Goal: Find specific page/section: Find specific page/section

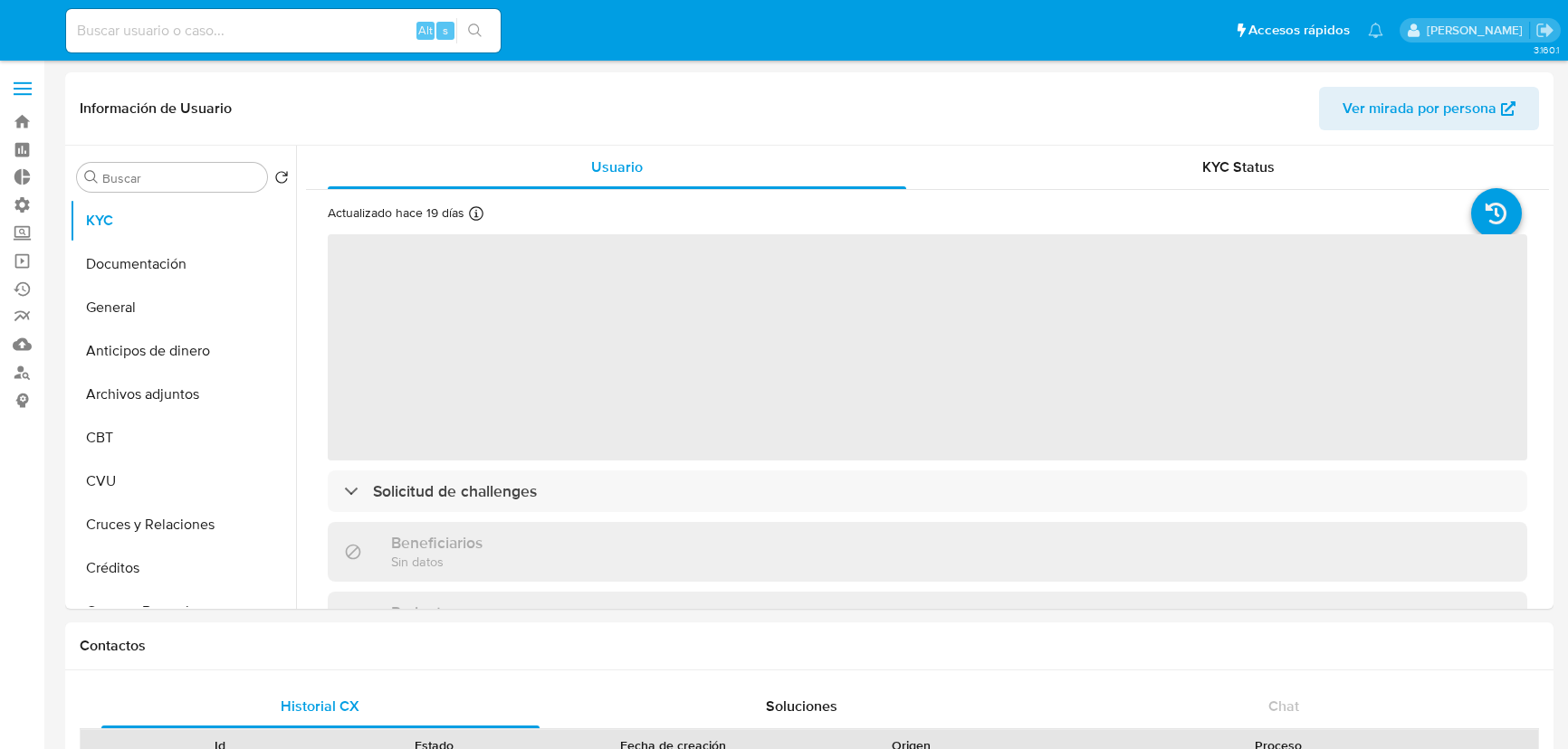
select select "10"
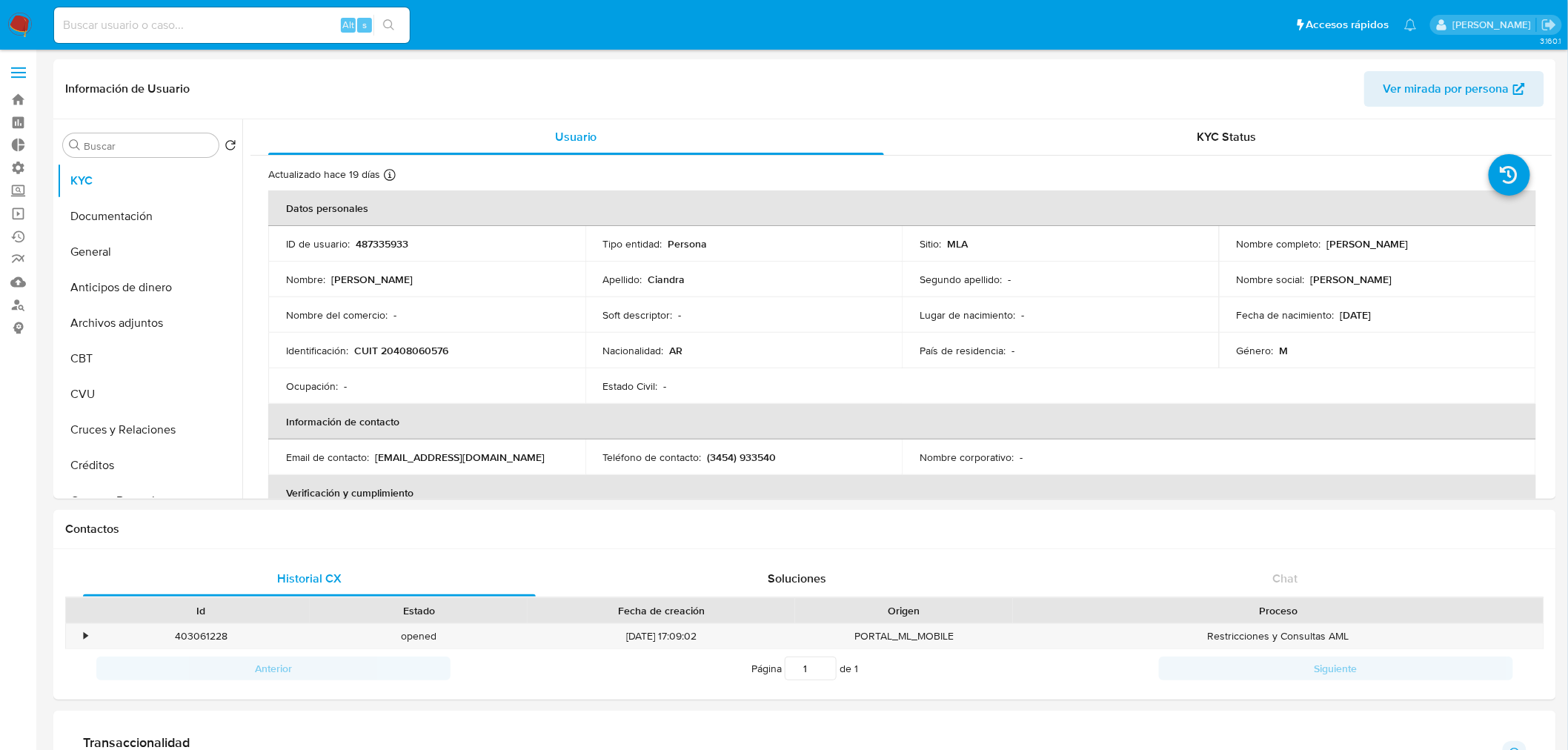
click at [122, 28] on input at bounding box center [232, 25] width 356 height 19
paste input "48093451"
drag, startPoint x: 153, startPoint y: 31, endPoint x: 0, endPoint y: 3, distance: 155.5
click at [0, 8] on nav "Pausado Ver notificaciones 48093451 Alt s Accesos rápidos Presiona las siguient…" at bounding box center [784, 25] width 1568 height 50
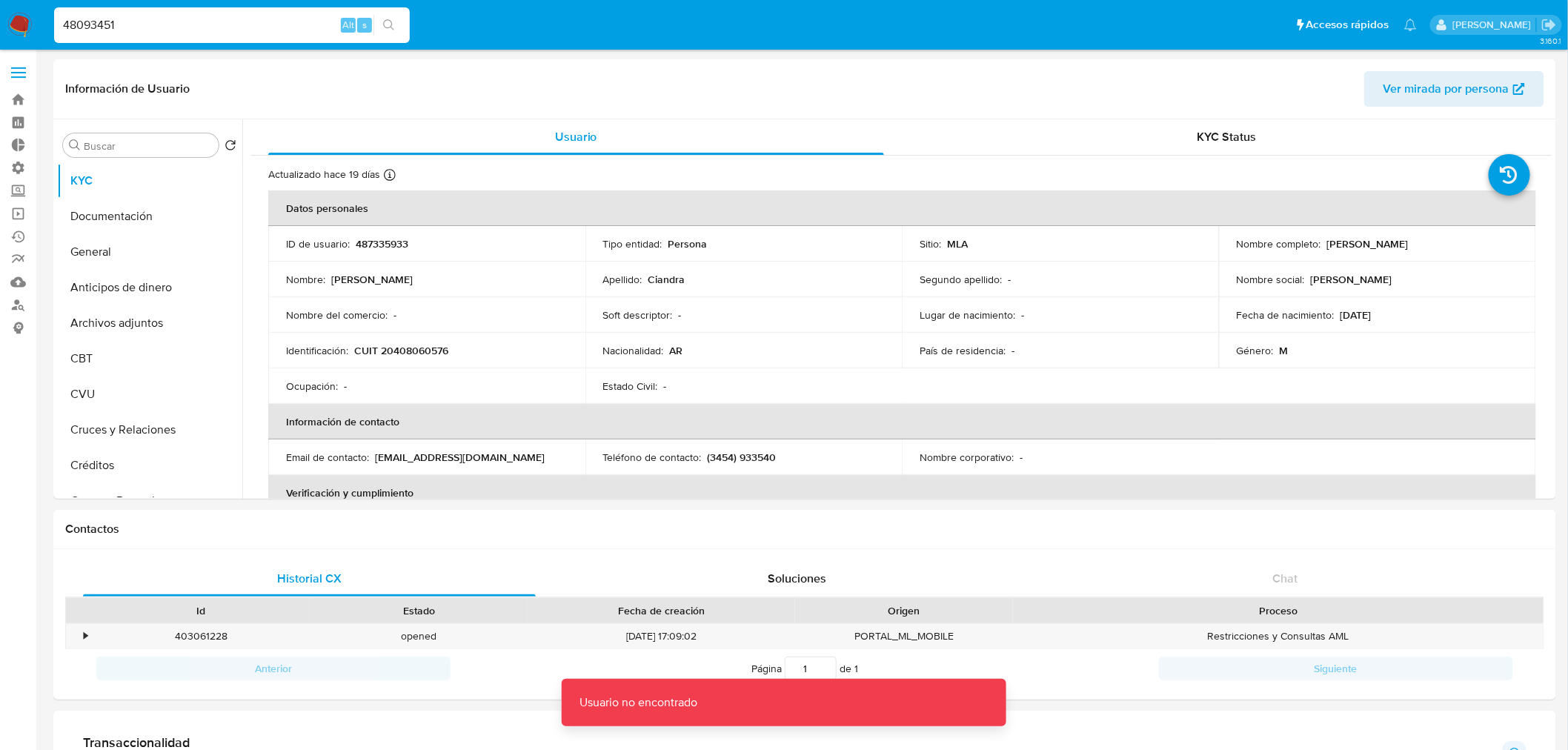
click at [150, 35] on div "48093451 Alt s" at bounding box center [232, 25] width 356 height 35
click at [162, 11] on div "48093451 Alt s" at bounding box center [232, 25] width 356 height 35
click at [152, 31] on input "48093451" at bounding box center [232, 25] width 356 height 19
type input "48093451"
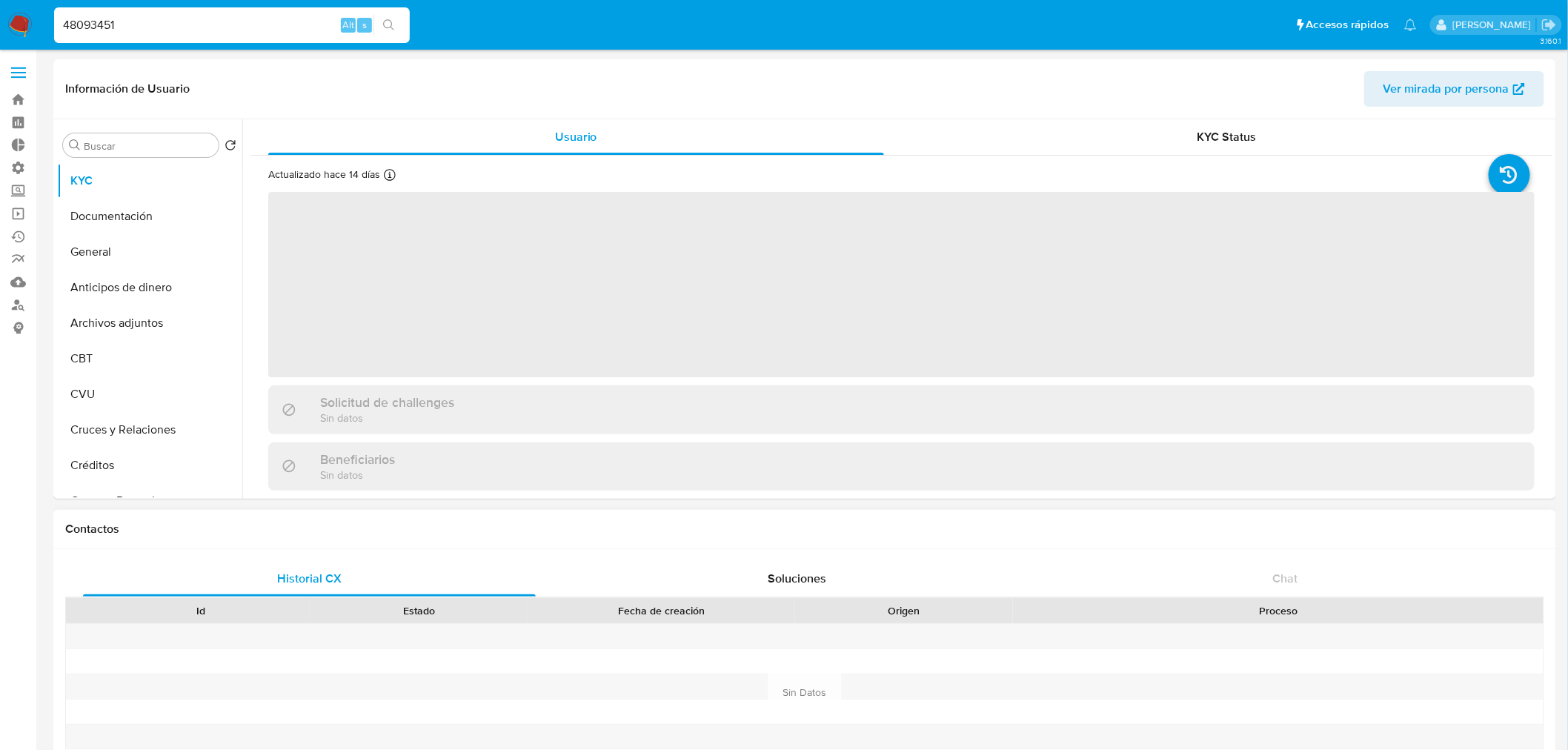
select select "10"
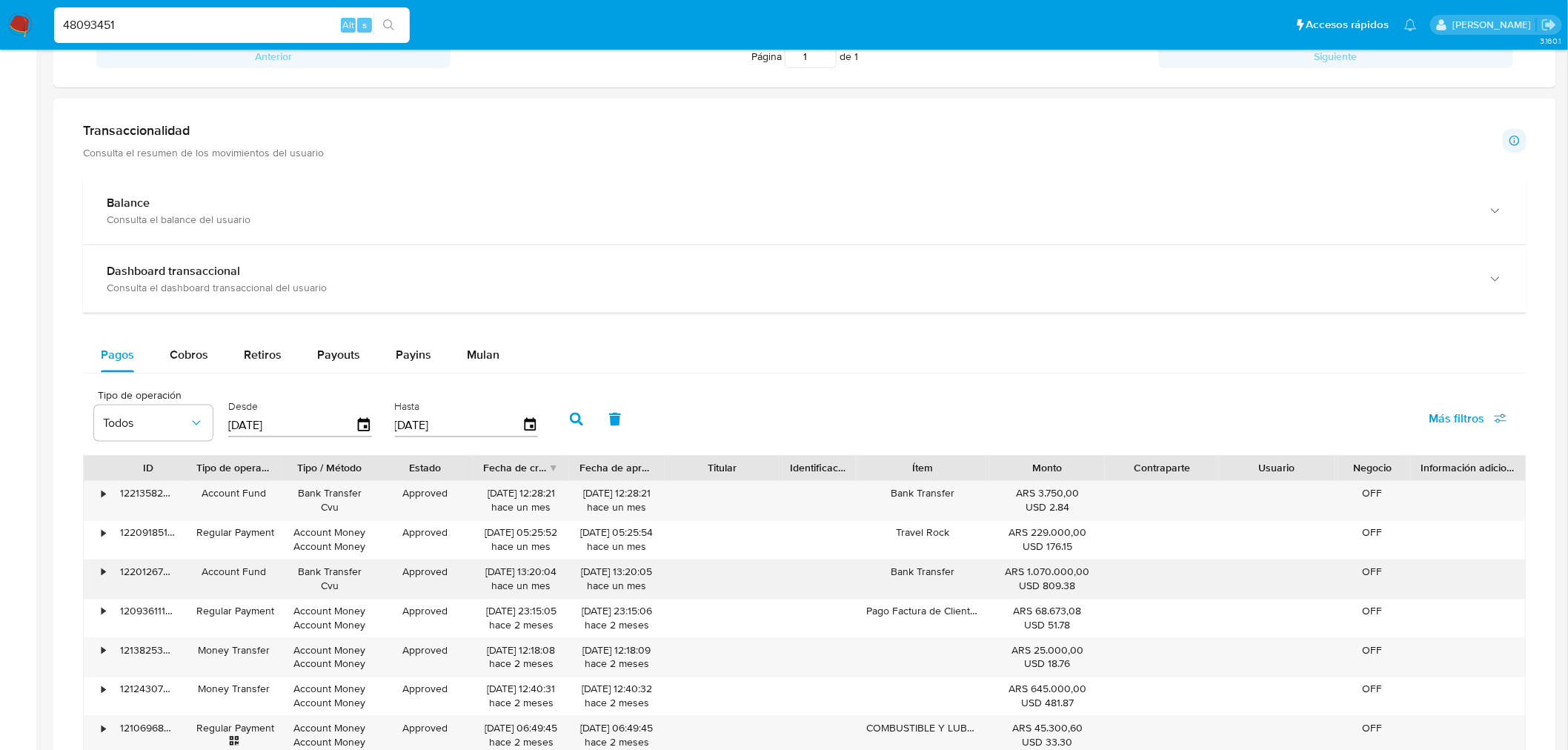
scroll to position [741, 0]
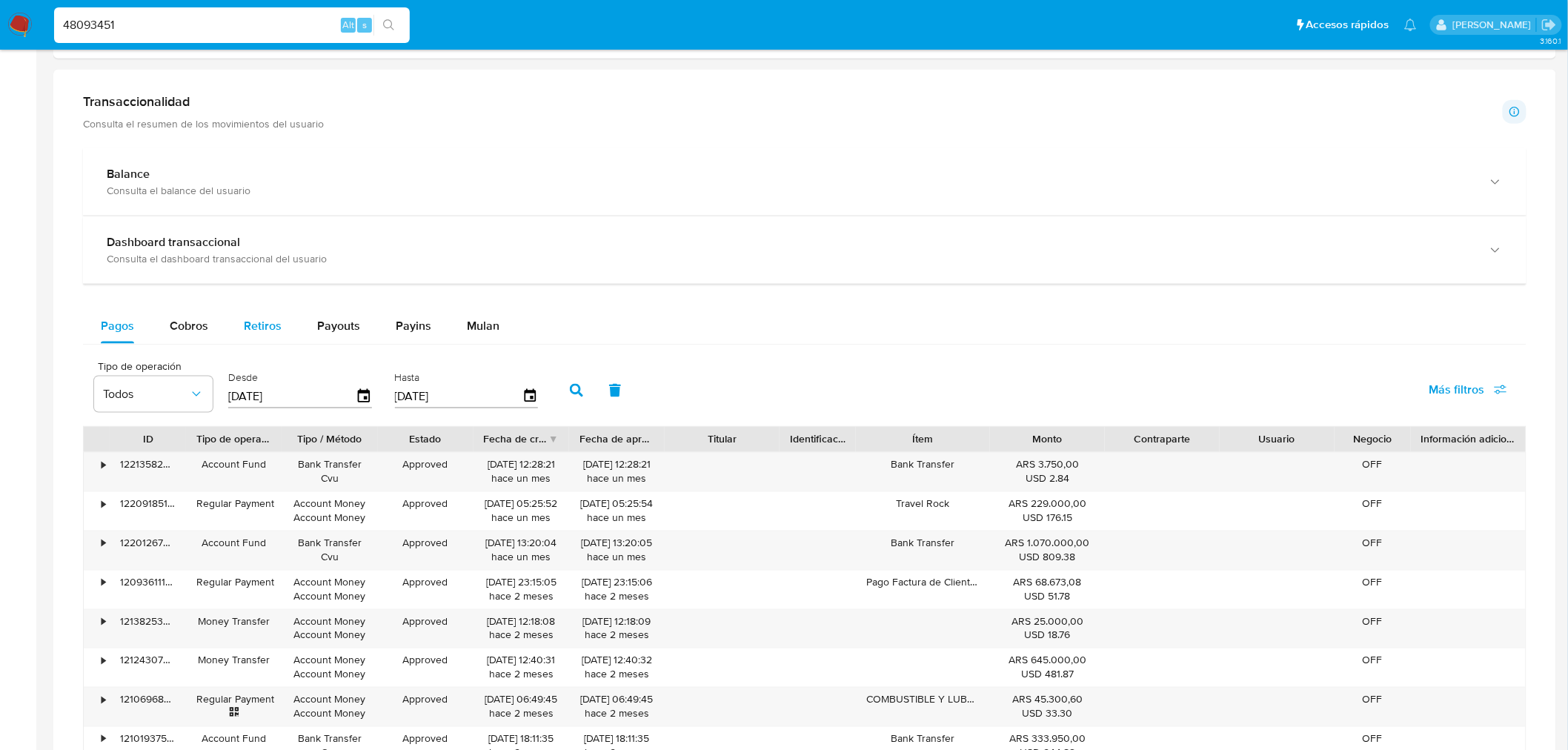
click at [264, 334] on span "Retiros" at bounding box center [262, 326] width 38 height 17
select select "10"
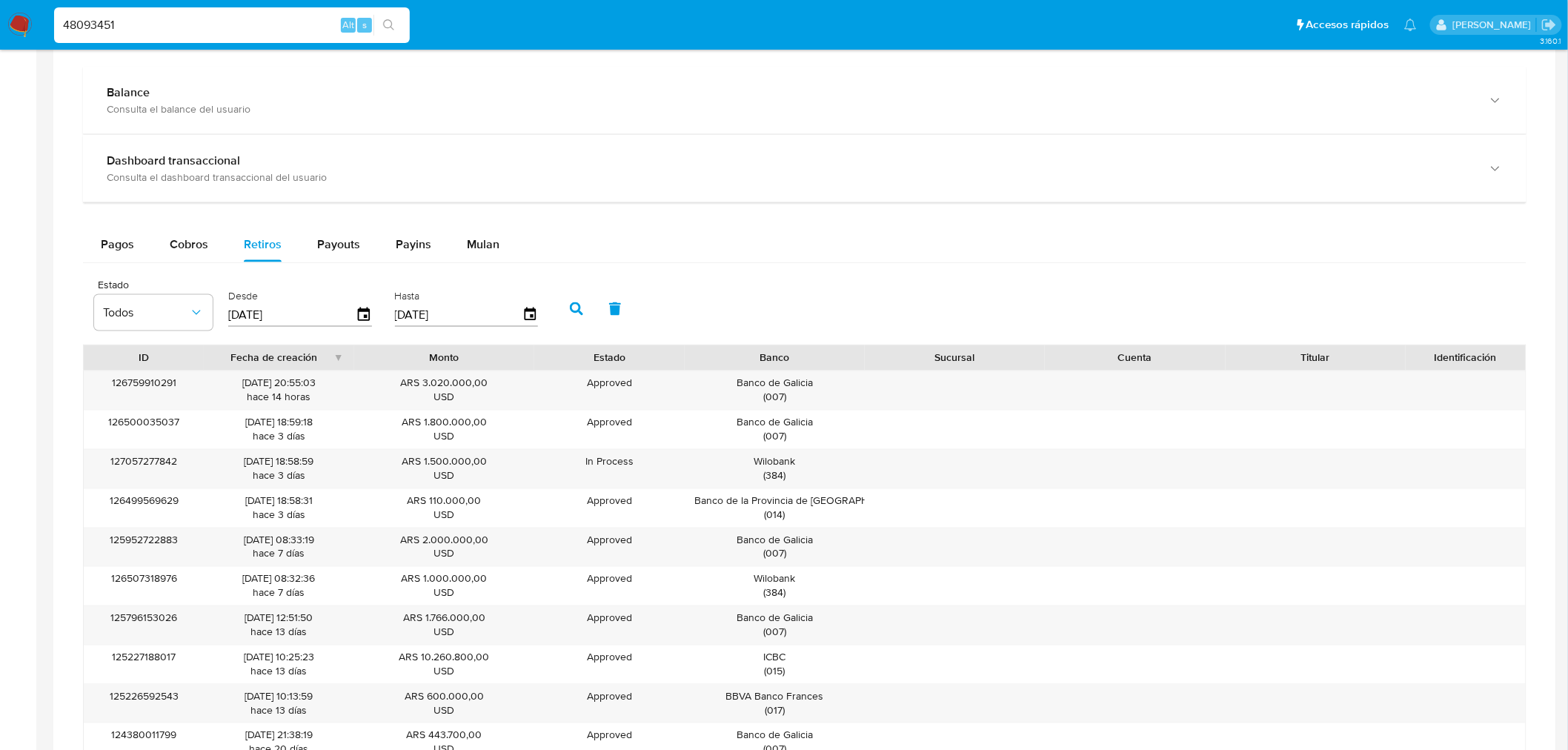
scroll to position [824, 0]
click at [317, 249] on span "Payouts" at bounding box center [339, 243] width 43 height 17
select select "10"
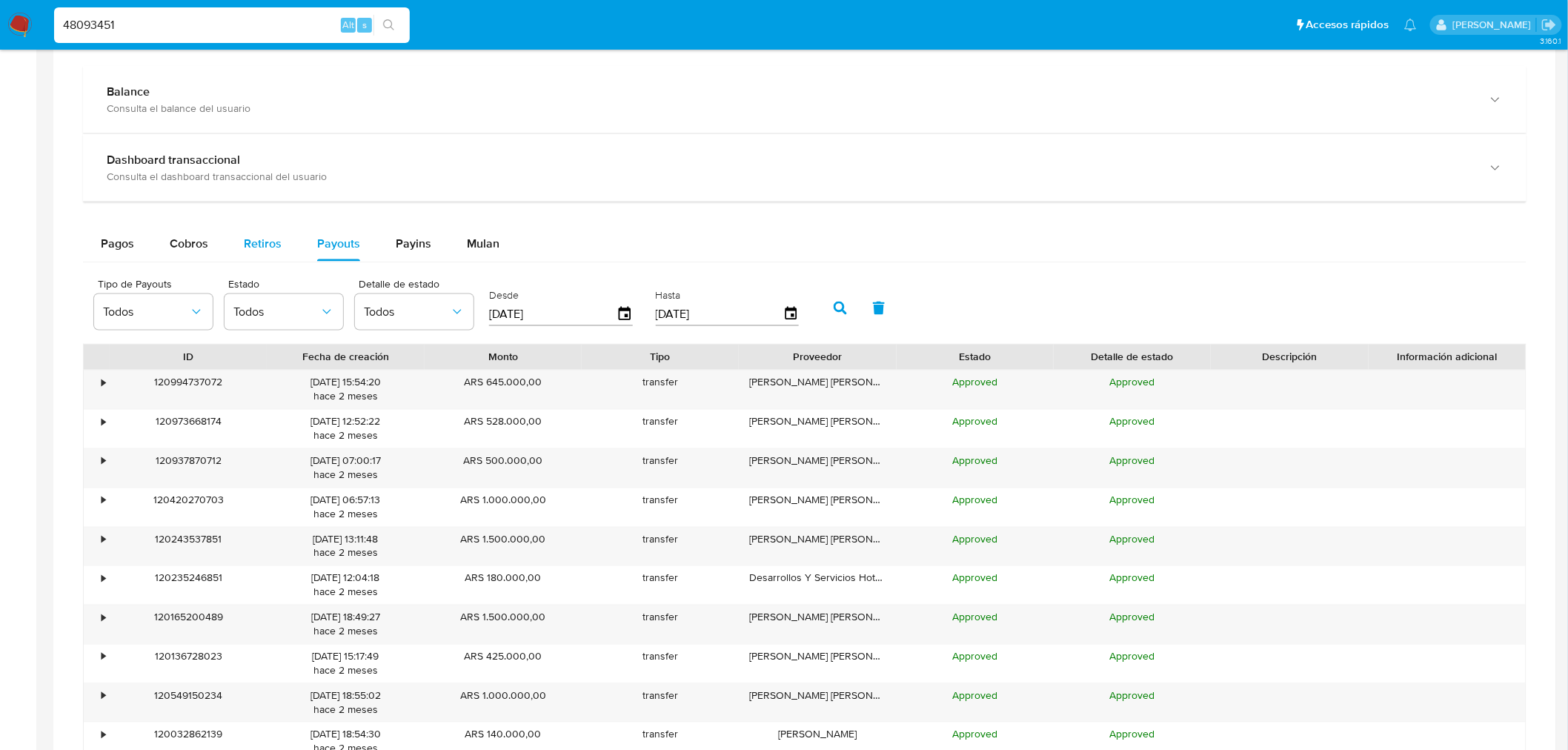
click at [279, 253] on button "Retiros" at bounding box center [263, 244] width 74 height 35
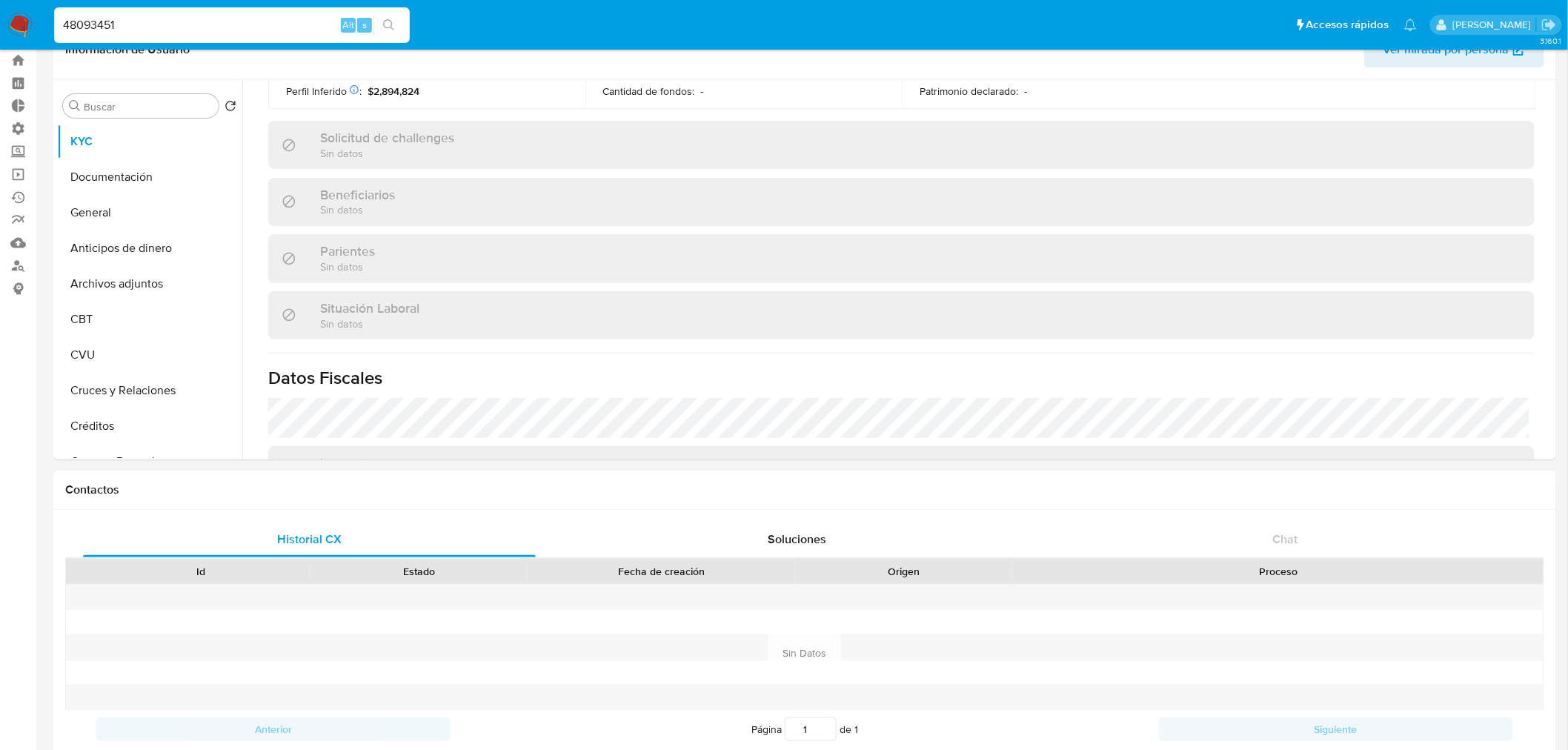
scroll to position [0, 0]
